Goal: Information Seeking & Learning: Learn about a topic

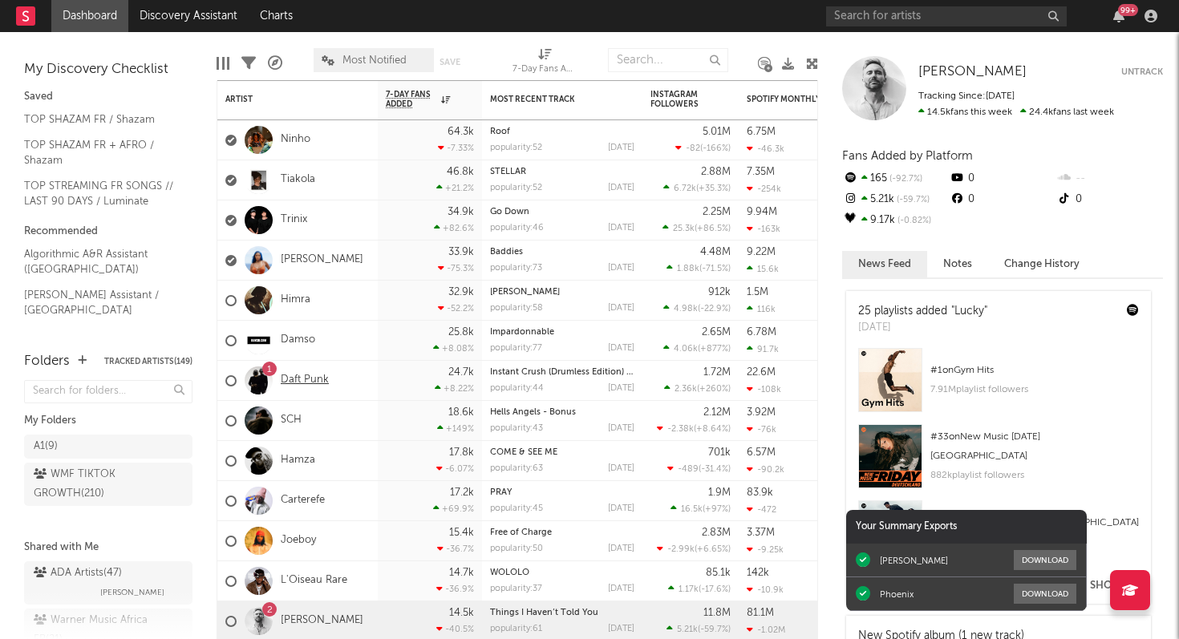
click at [308, 376] on link "Daft Punk" at bounding box center [305, 381] width 48 height 14
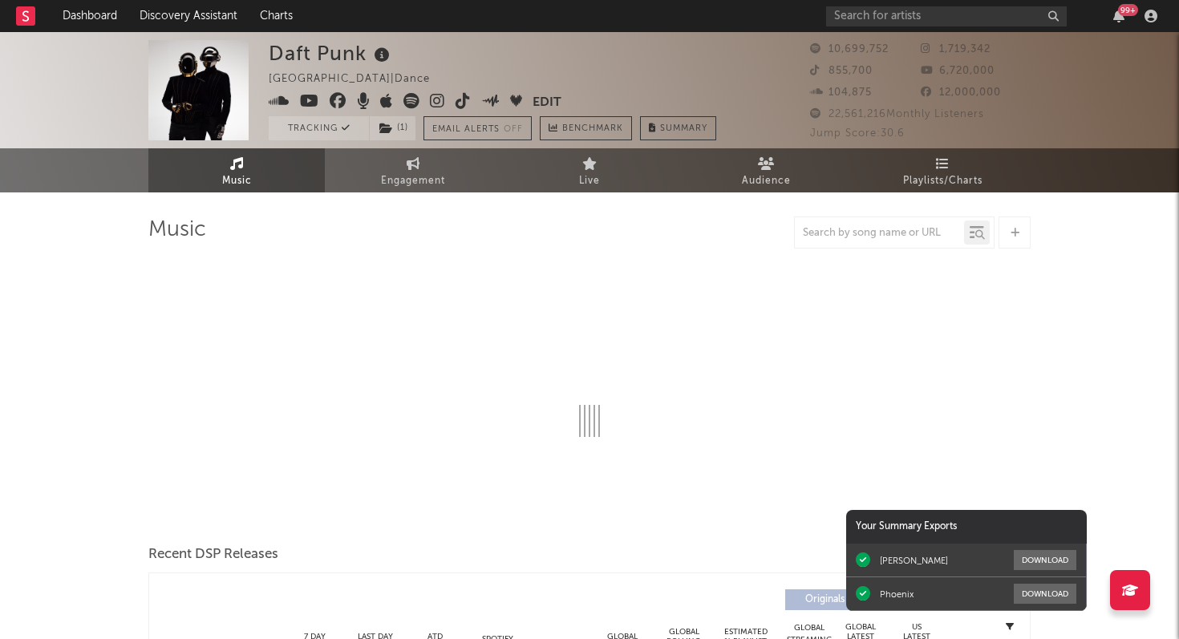
select select "6m"
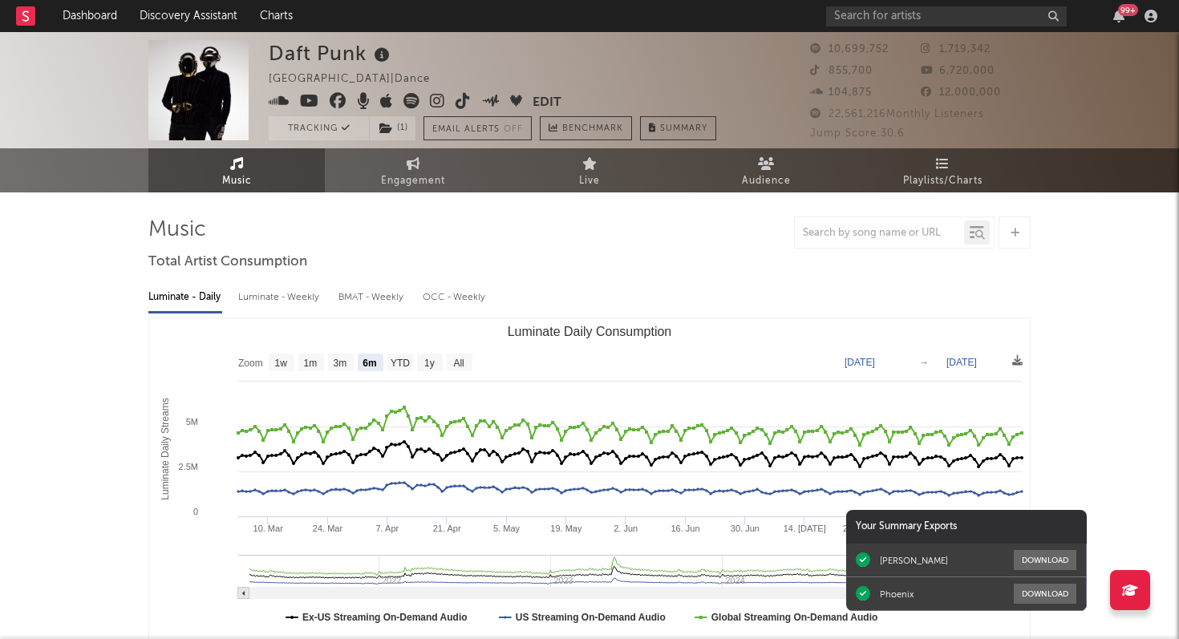
click at [1121, 14] on div "99 +" at bounding box center [1128, 10] width 20 height 12
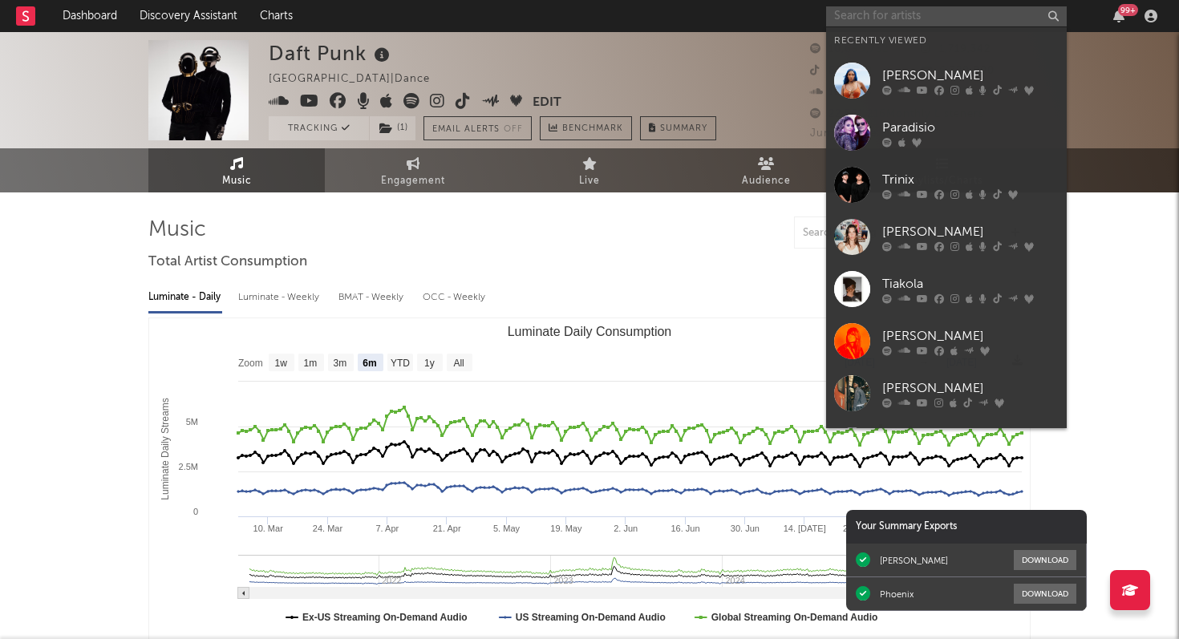
click at [859, 13] on input "text" at bounding box center [946, 16] width 241 height 20
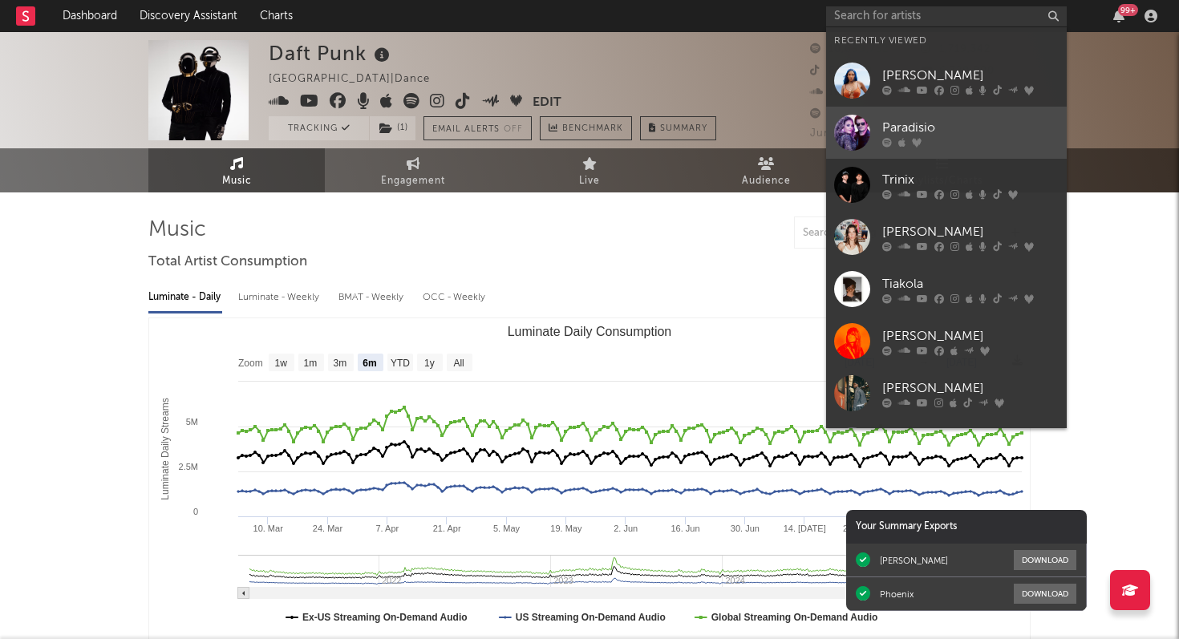
click at [905, 124] on div "Paradisio" at bounding box center [970, 127] width 176 height 19
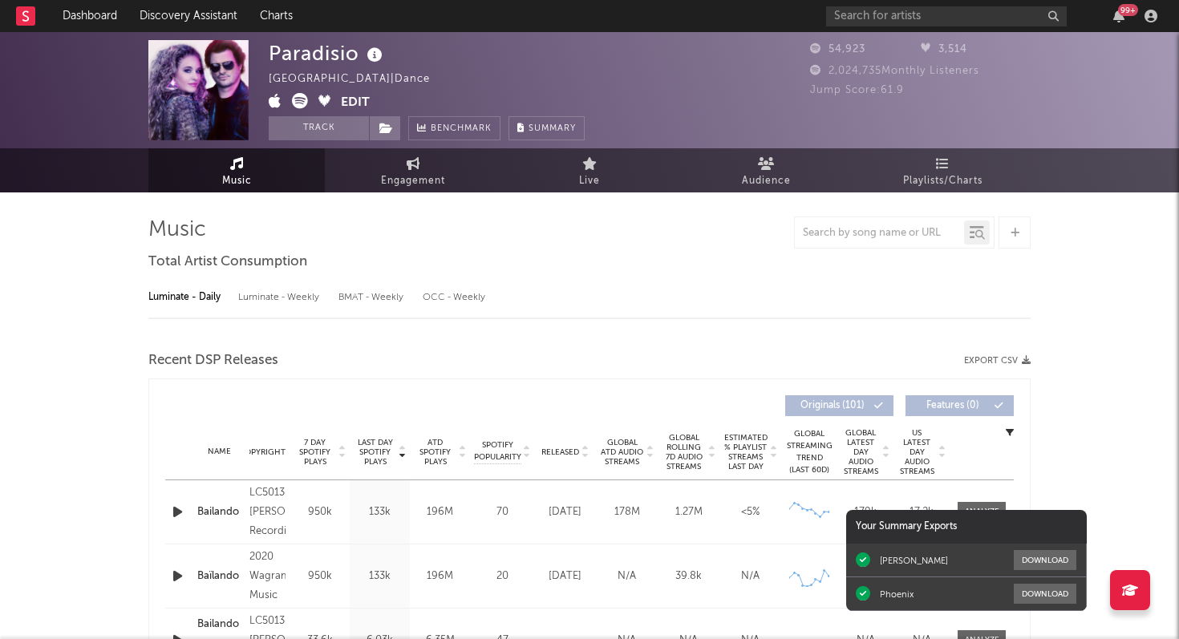
select select "6m"
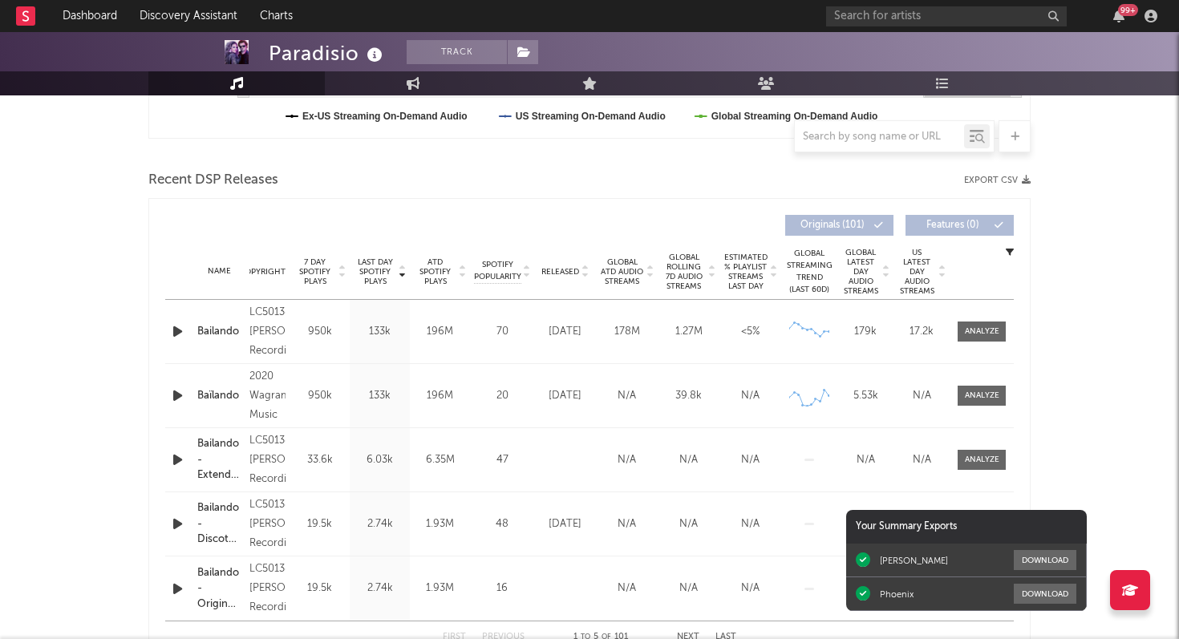
scroll to position [502, 0]
click at [174, 330] on icon "button" at bounding box center [177, 331] width 17 height 20
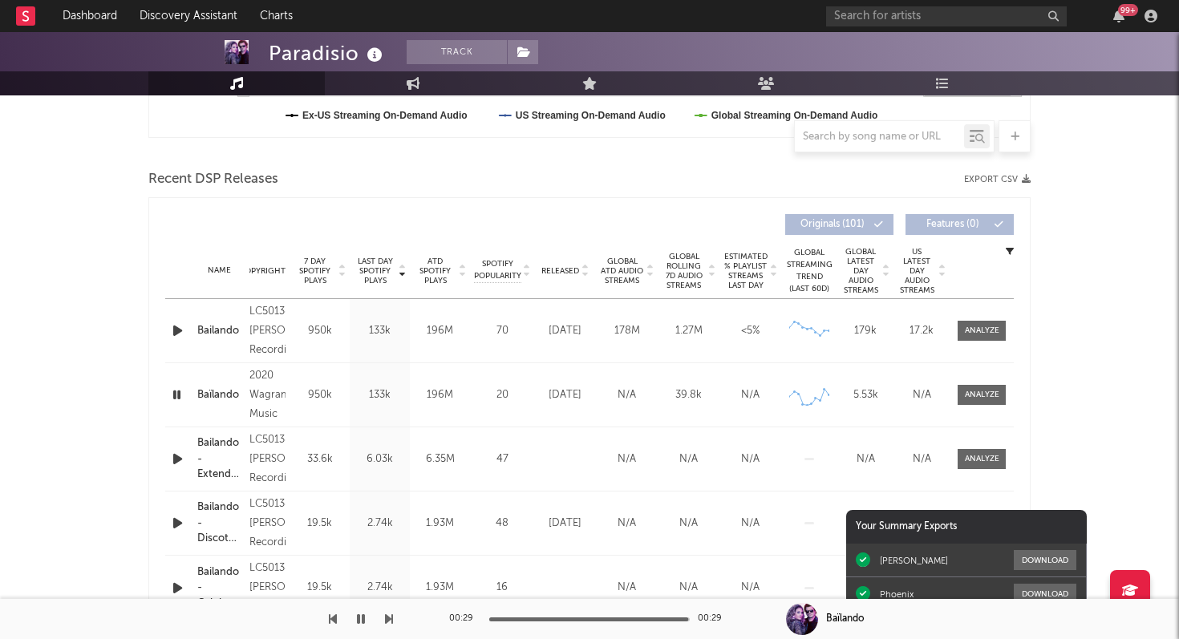
click at [362, 614] on icon "button" at bounding box center [361, 619] width 8 height 13
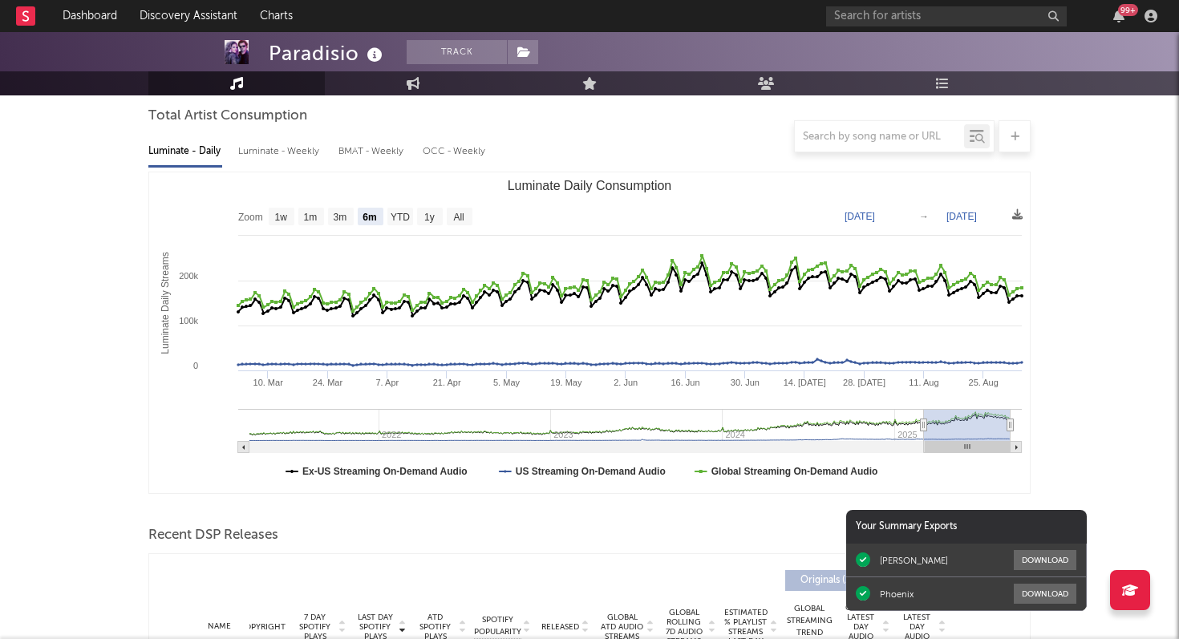
scroll to position [0, 0]
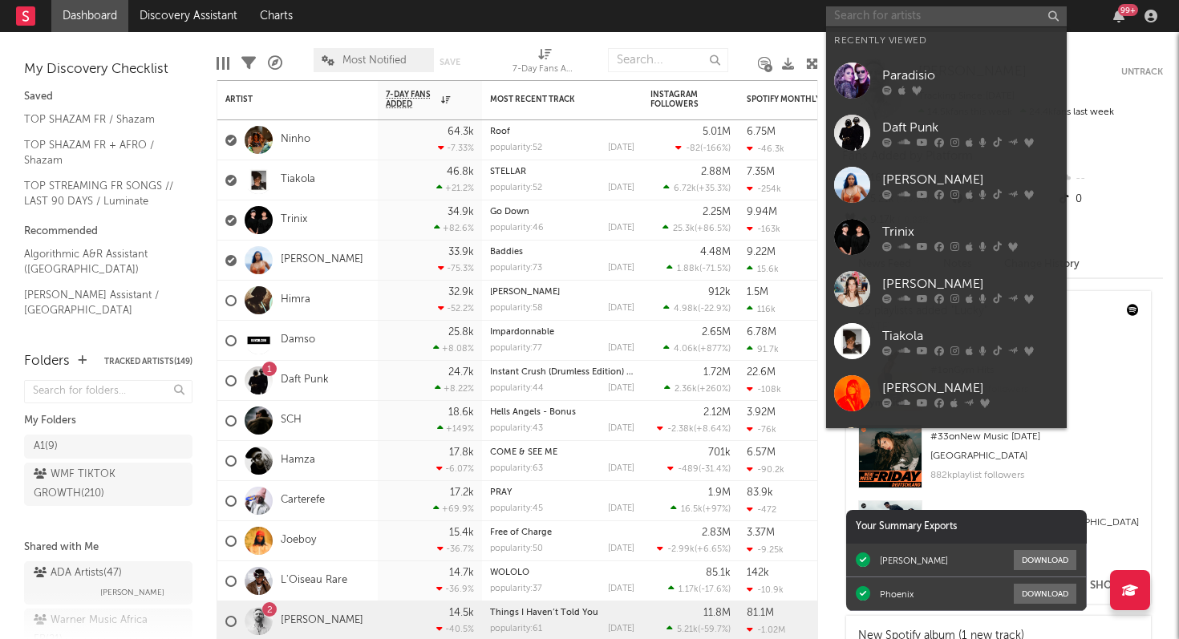
click at [861, 18] on input "text" at bounding box center [946, 16] width 241 height 20
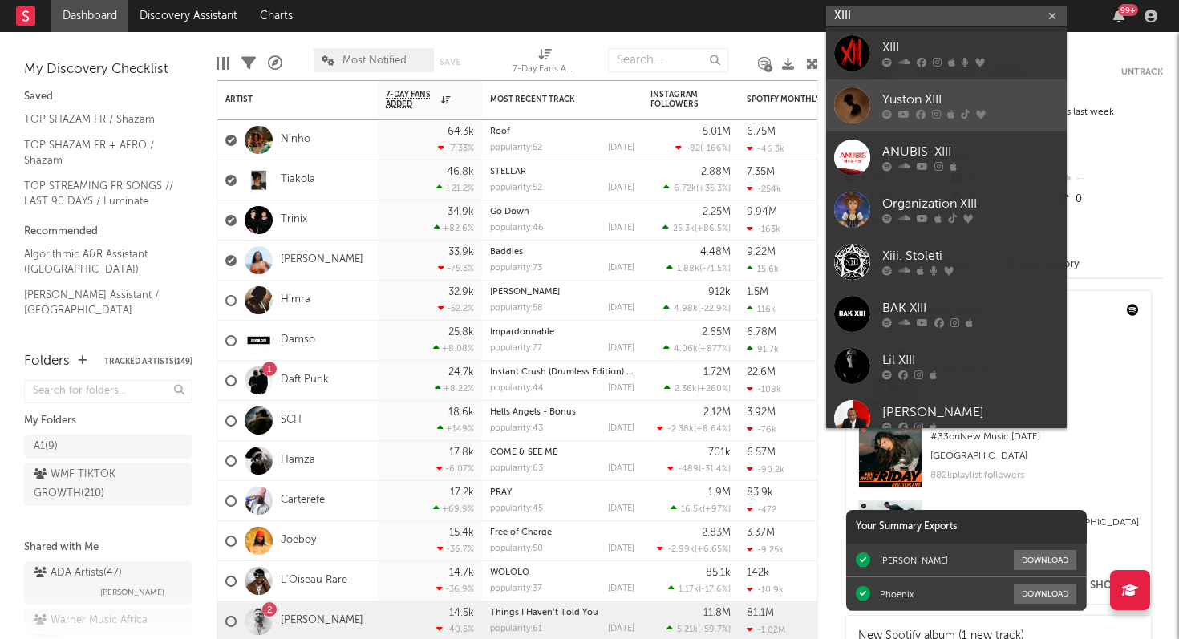
type input "XIII"
click at [920, 104] on div "Yuston XIII" at bounding box center [970, 100] width 176 height 19
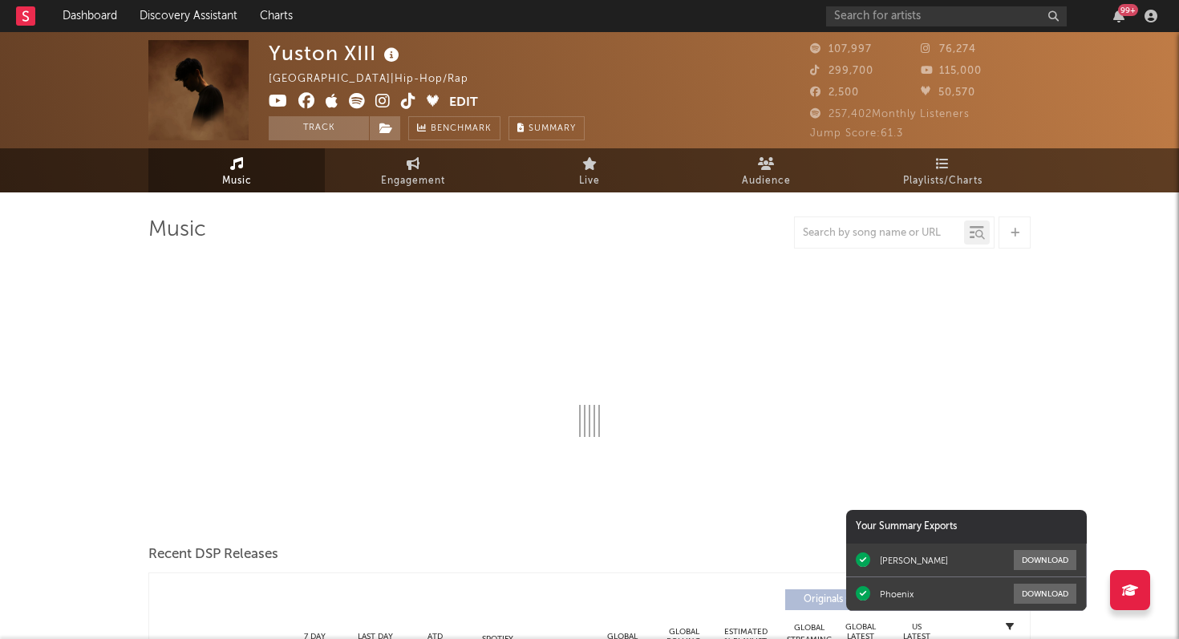
select select "6m"
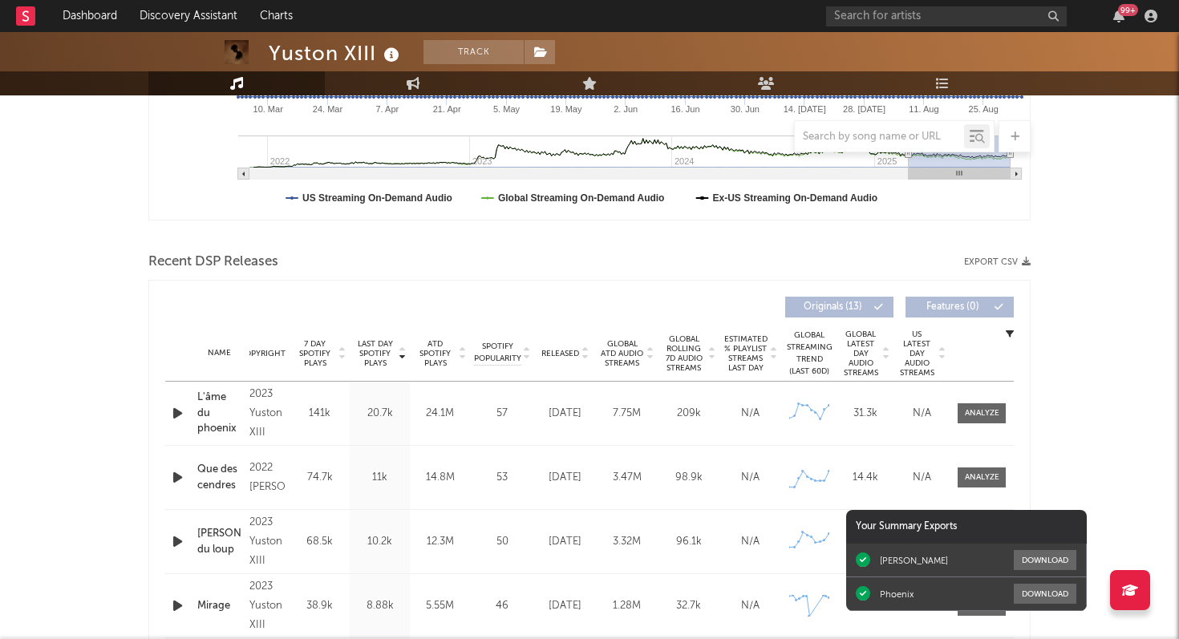
scroll to position [435, 0]
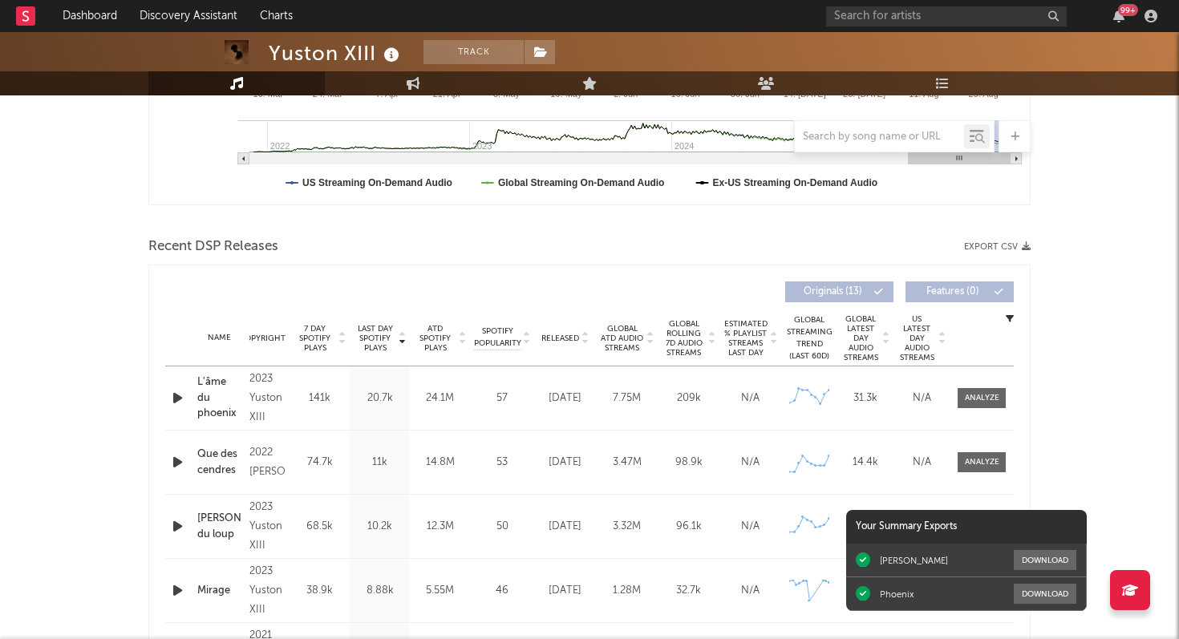
click at [176, 400] on icon "button" at bounding box center [177, 398] width 17 height 20
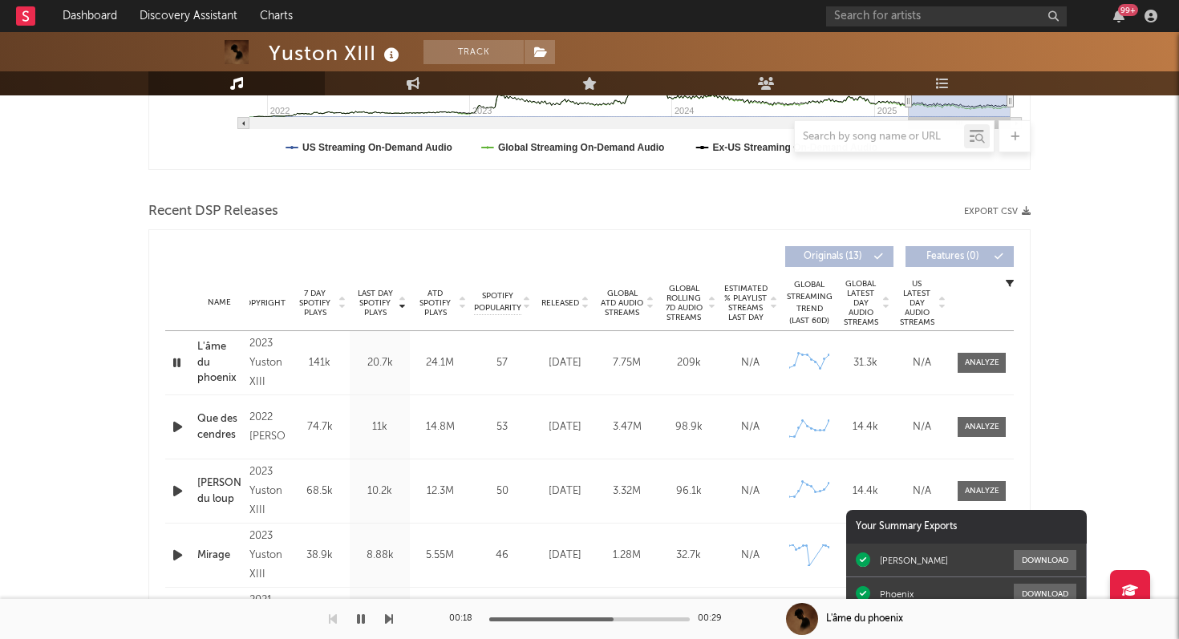
scroll to position [0, 0]
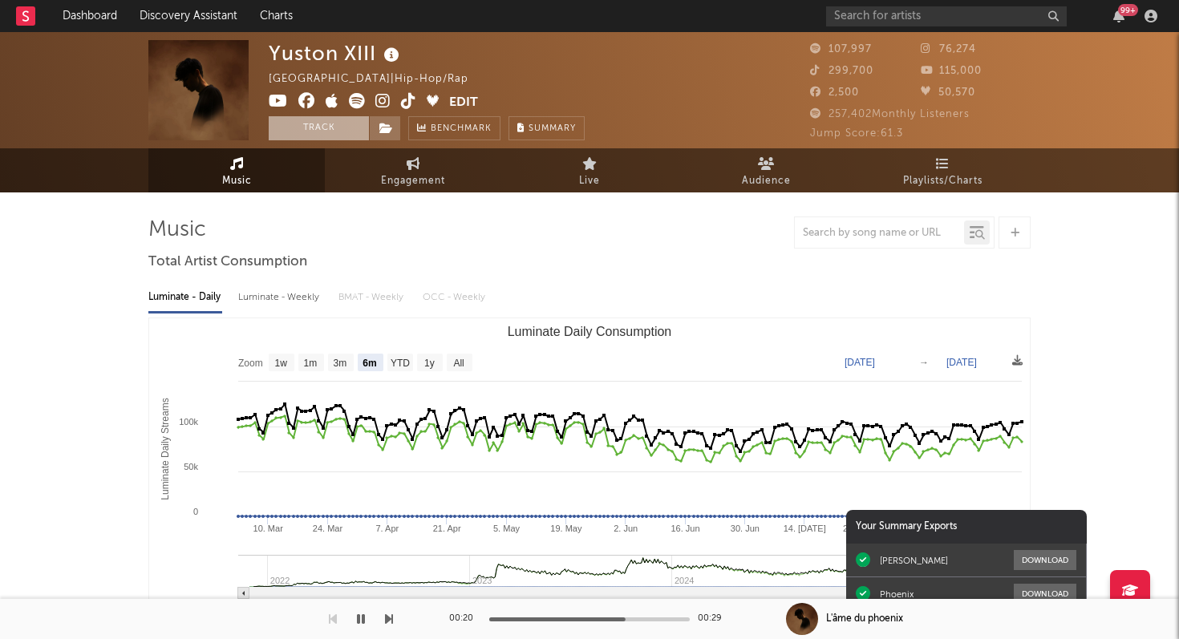
click at [334, 134] on button "Track" at bounding box center [319, 128] width 100 height 24
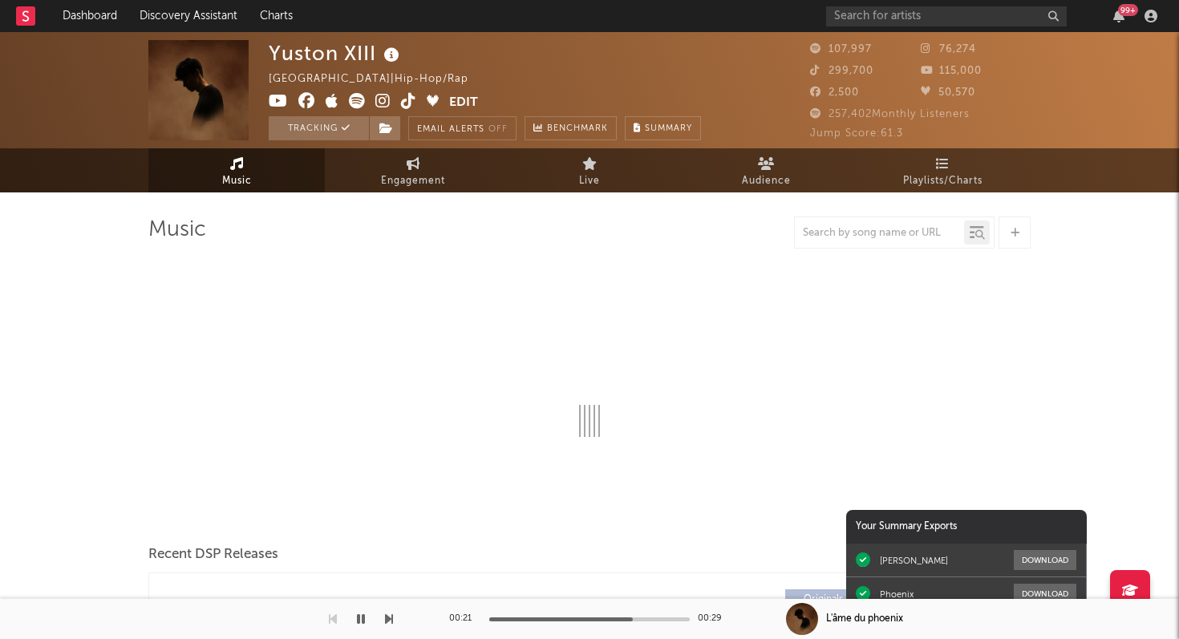
select select "6m"
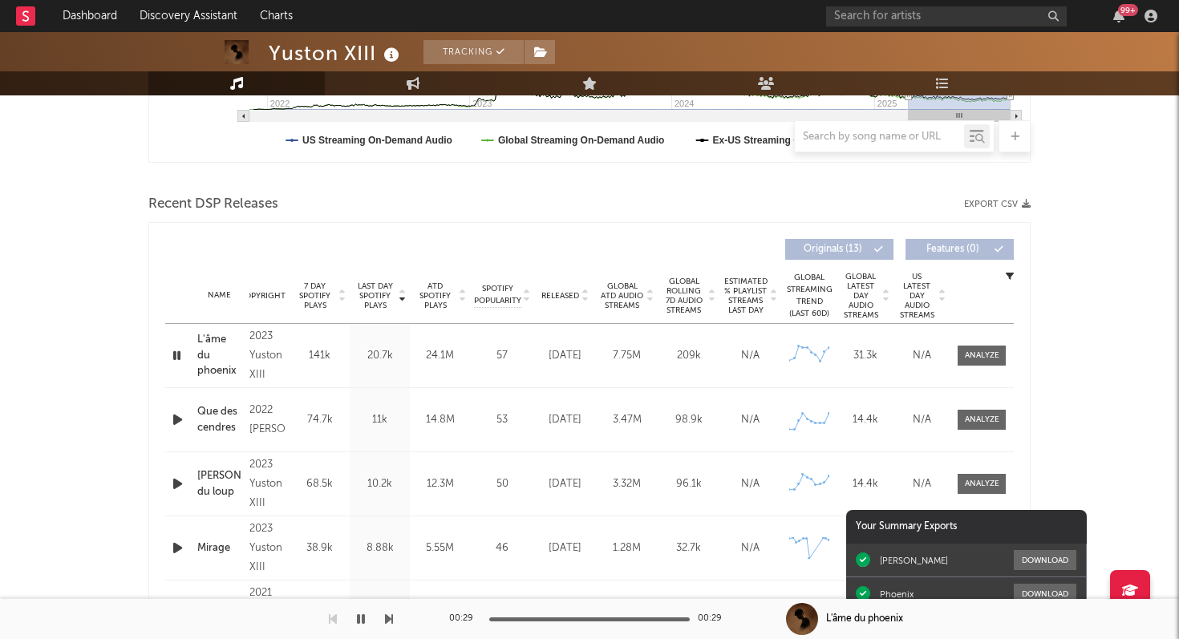
scroll to position [24, 0]
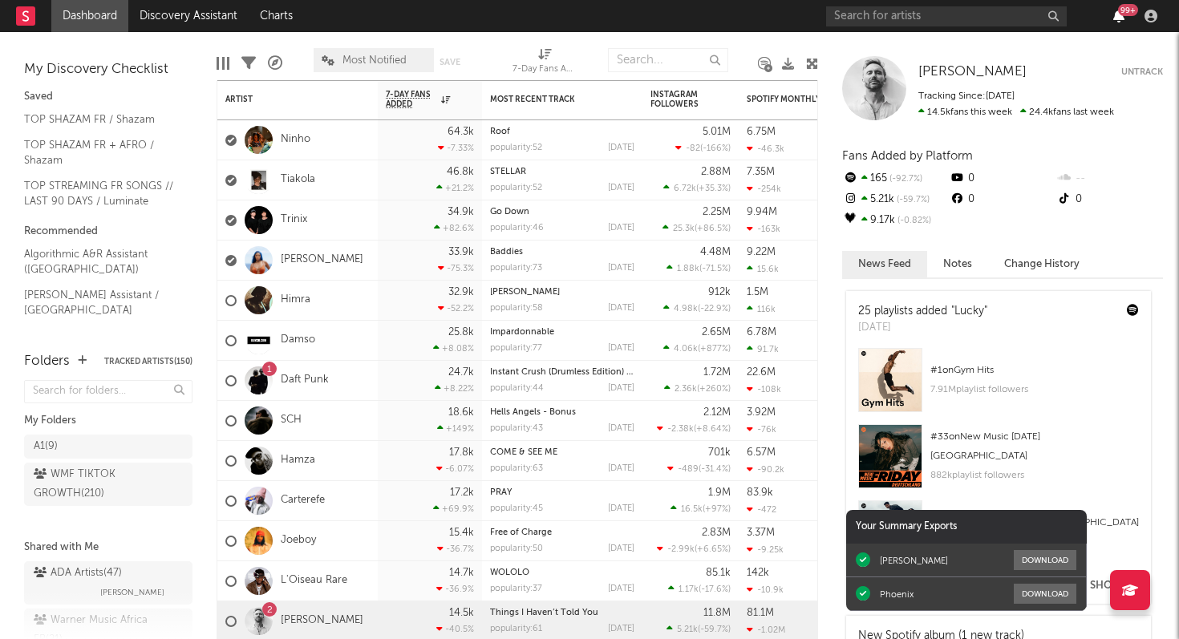
click at [1120, 18] on icon "button" at bounding box center [1118, 16] width 11 height 13
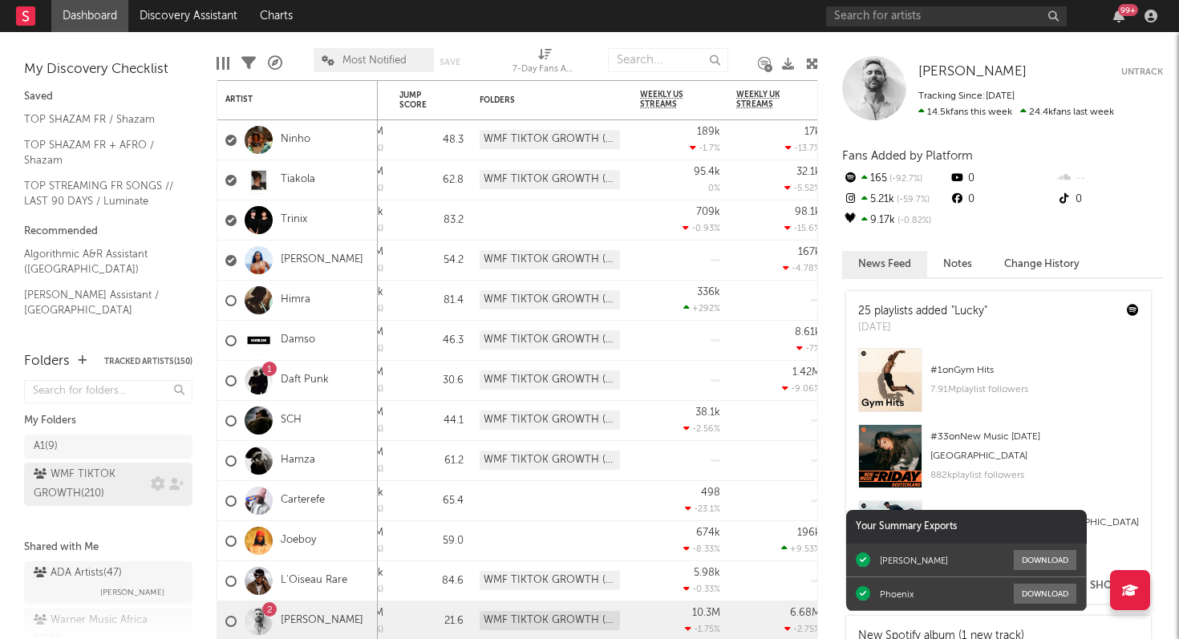
click at [71, 497] on div "WMF TIKTOK GROWTH ( 210 )" at bounding box center [90, 484] width 113 height 38
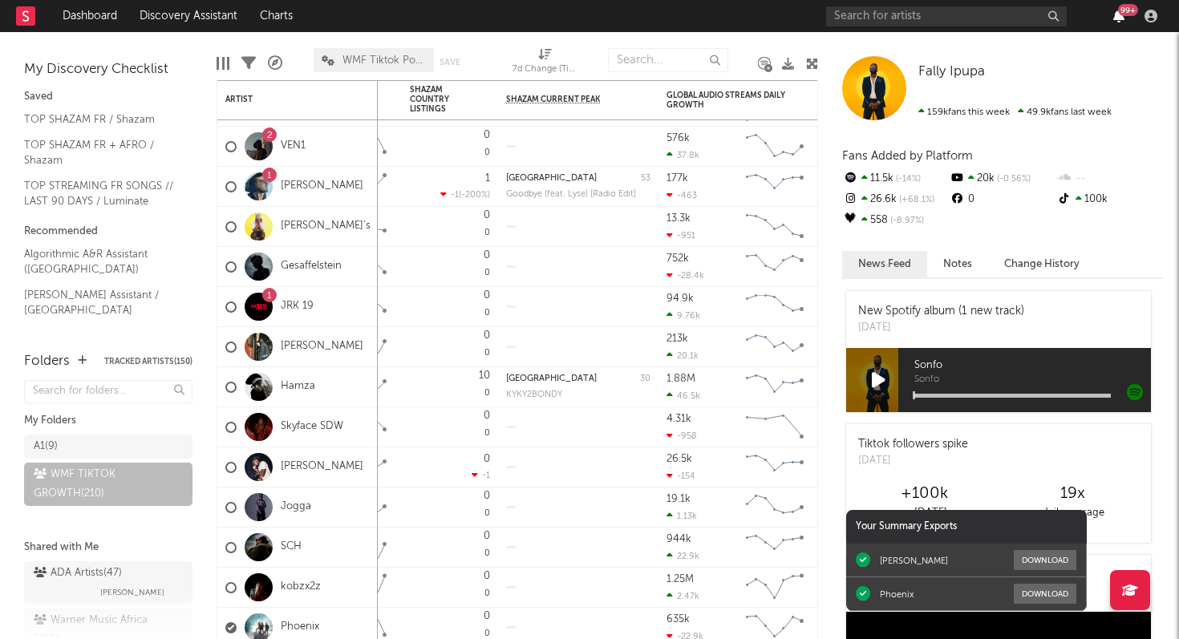
click at [1116, 20] on icon "button" at bounding box center [1118, 16] width 11 height 13
click at [697, 10] on nav "Dashboard Discovery Assistant Charts 99 +" at bounding box center [589, 16] width 1179 height 32
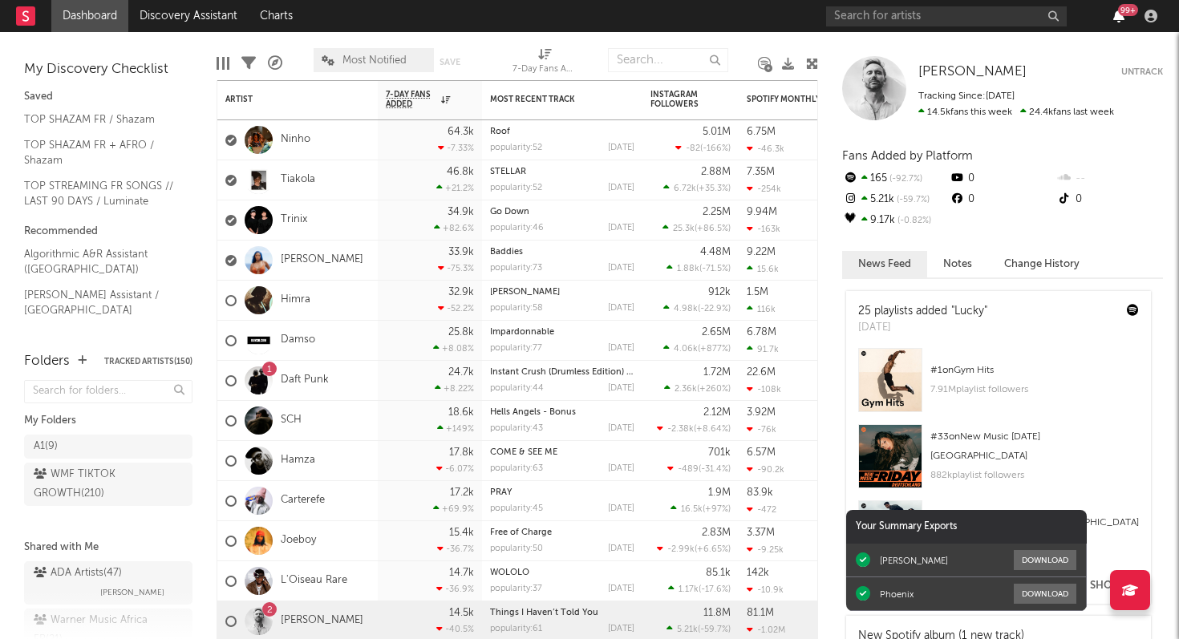
click at [1118, 18] on icon "button" at bounding box center [1118, 16] width 11 height 13
